Goal: Task Accomplishment & Management: Use online tool/utility

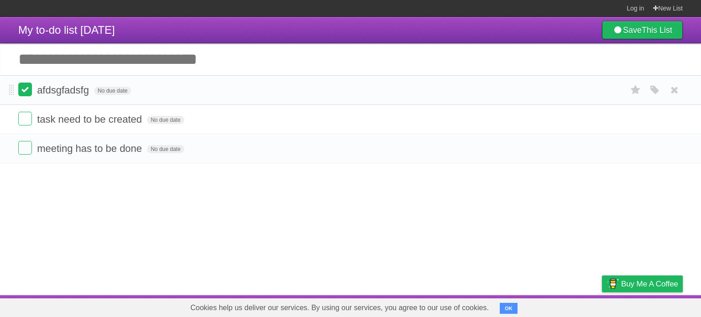
click at [21, 90] on label at bounding box center [25, 90] width 14 height 14
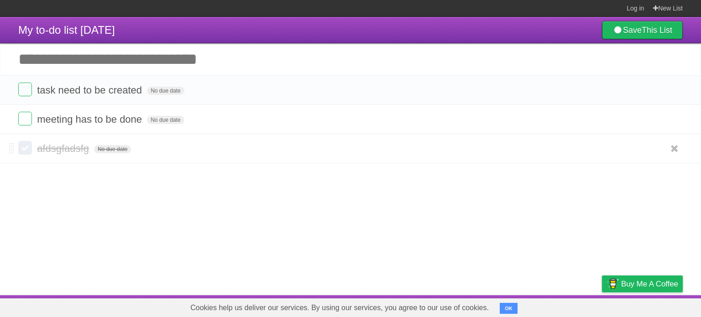
click at [28, 151] on label at bounding box center [25, 148] width 14 height 14
click at [162, 120] on span "No due date" at bounding box center [165, 120] width 37 height 8
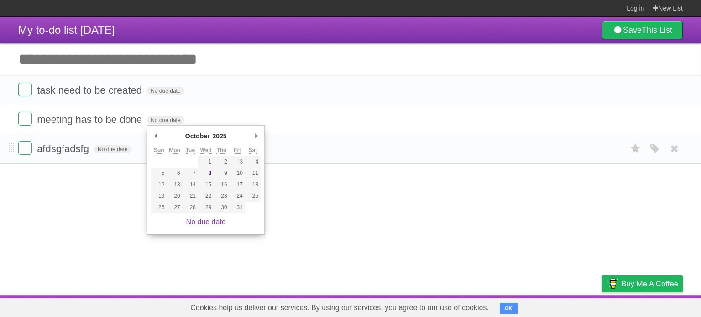
click at [350, 142] on form "afdsgfadsfg No due date White Red Blue Green Purple Orange" at bounding box center [350, 148] width 664 height 15
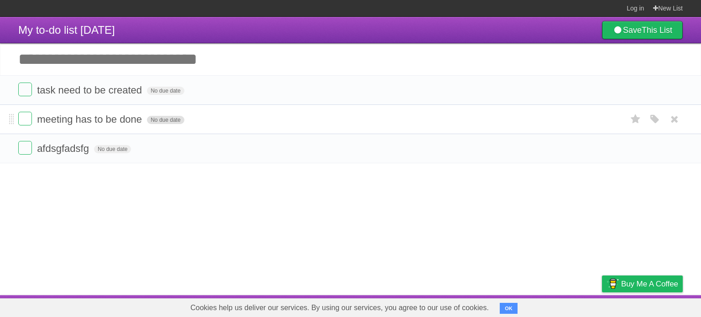
click at [181, 121] on span "No due date" at bounding box center [165, 120] width 37 height 8
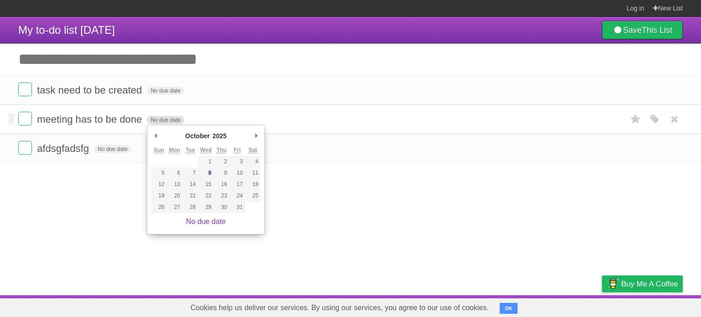
click at [167, 118] on span "No due date" at bounding box center [165, 120] width 37 height 8
type span "[DATE]"
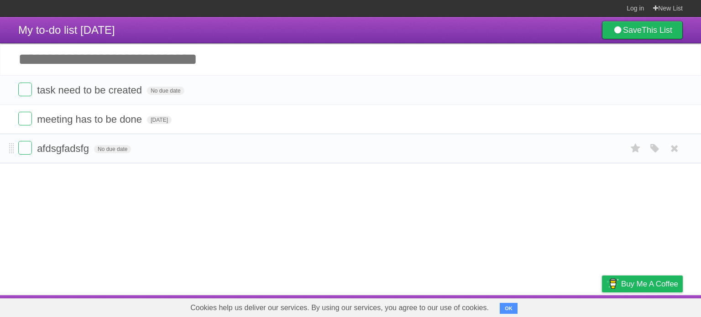
click at [222, 158] on li "afdsgfadsfg No due date White Red Blue Green Purple Orange" at bounding box center [350, 149] width 701 height 30
